Goal: Find specific page/section: Find specific page/section

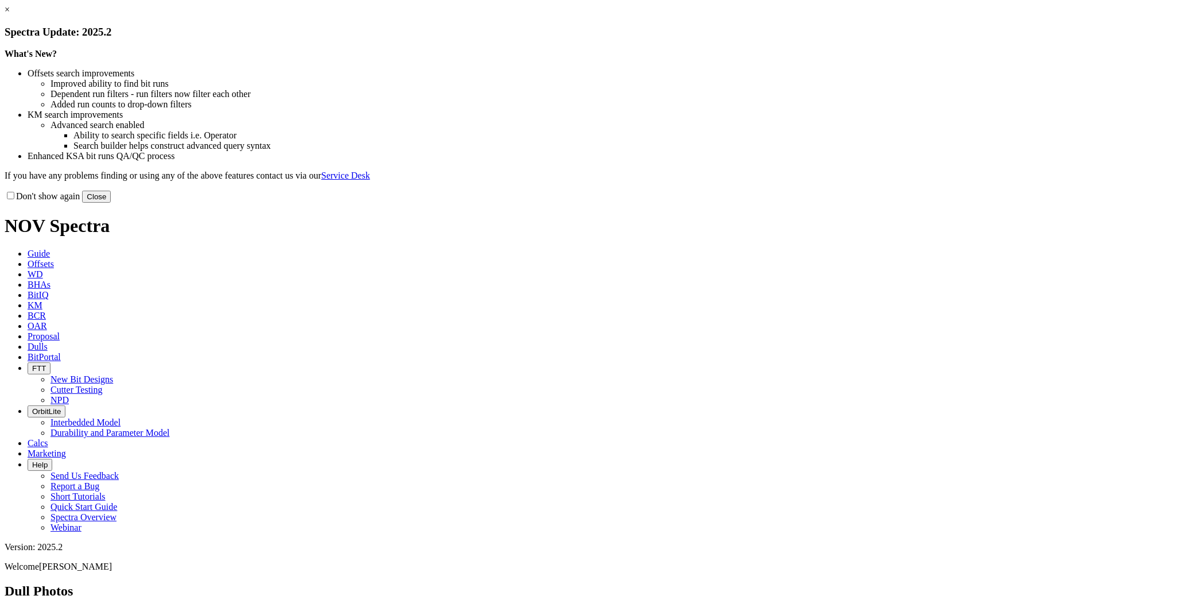
click at [111, 203] on button "Close" at bounding box center [96, 197] width 29 height 12
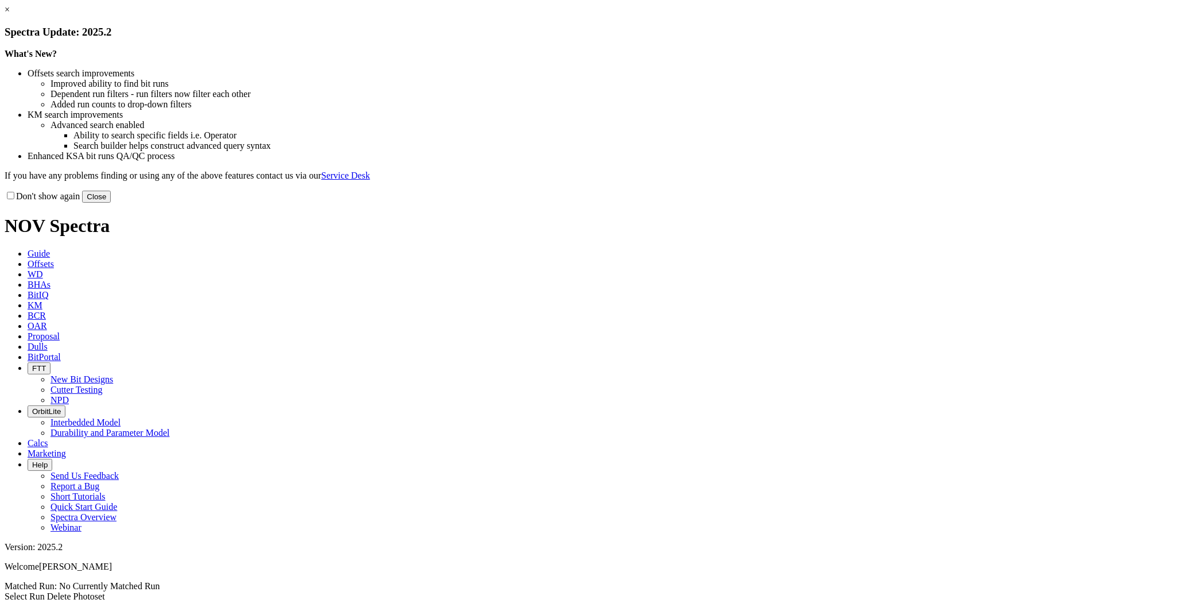
click at [111, 203] on button "Close" at bounding box center [96, 197] width 29 height 12
